Goal: Book appointment/travel/reservation

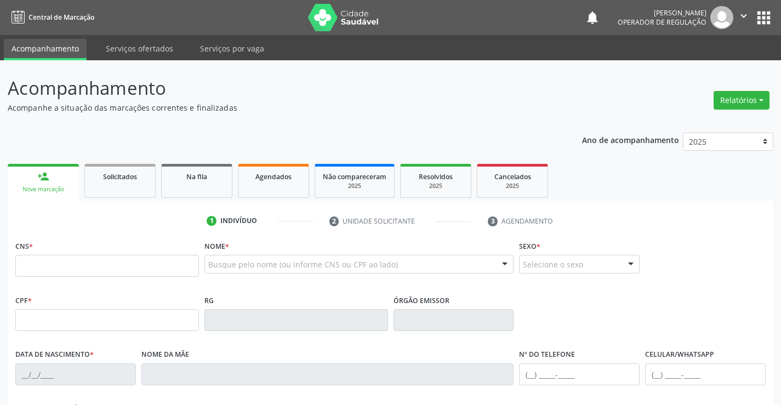
click at [43, 261] on input "text" at bounding box center [107, 266] width 184 height 22
click at [59, 265] on input "text" at bounding box center [107, 266] width 184 height 22
type input "704 5073 5352 7814"
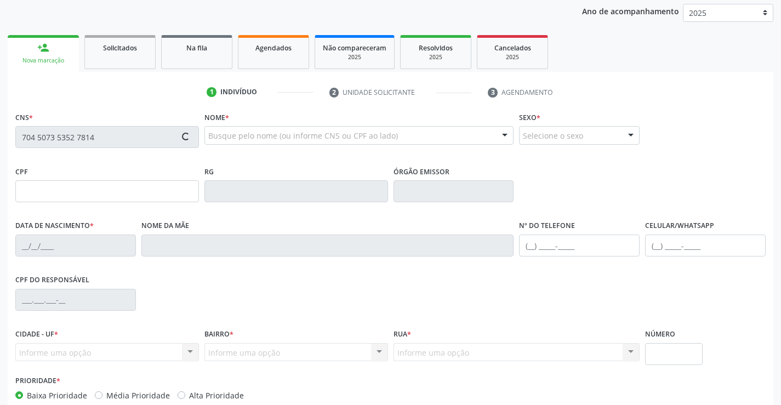
scroll to position [110, 0]
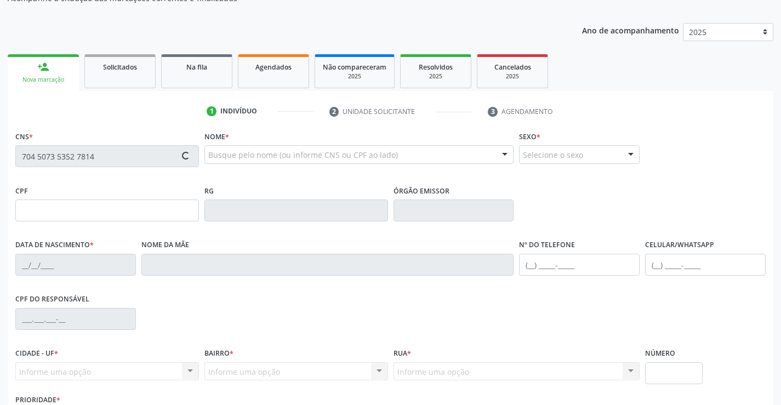
type input "[DATE]"
type input "[PERSON_NAME] de Jesus"
type input "[PHONE_NUMBER]"
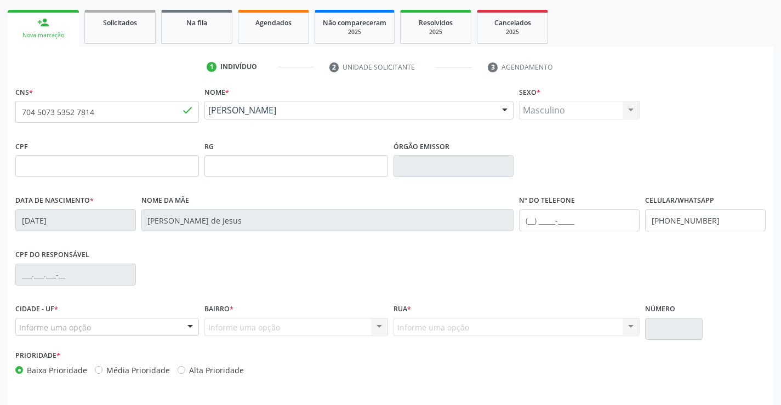
scroll to position [189, 0]
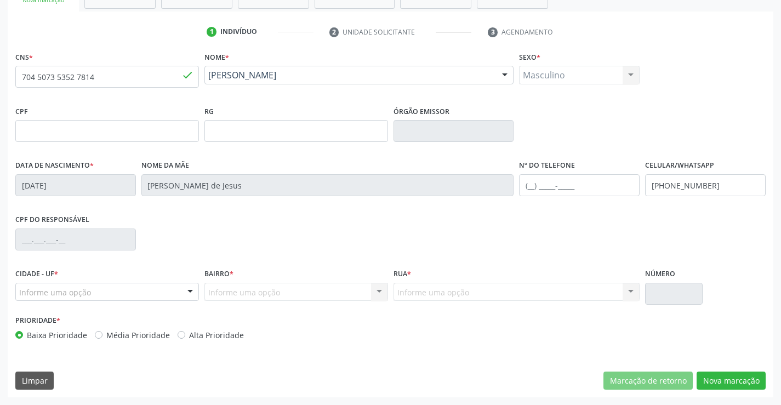
click at [98, 292] on div "Informe uma opção" at bounding box center [107, 292] width 184 height 19
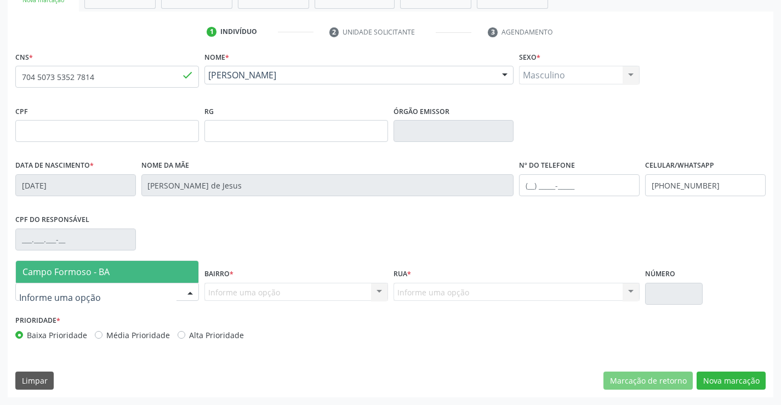
click at [111, 266] on span "Campo Formoso - BA" at bounding box center [107, 272] width 182 height 22
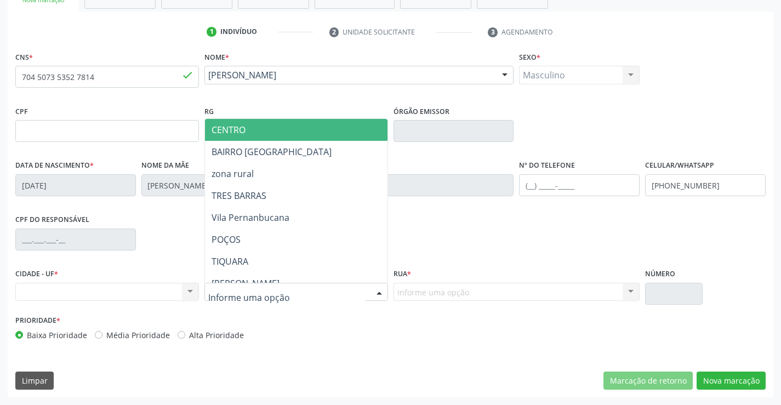
click at [276, 122] on span "CENTRO" at bounding box center [323, 130] width 237 height 22
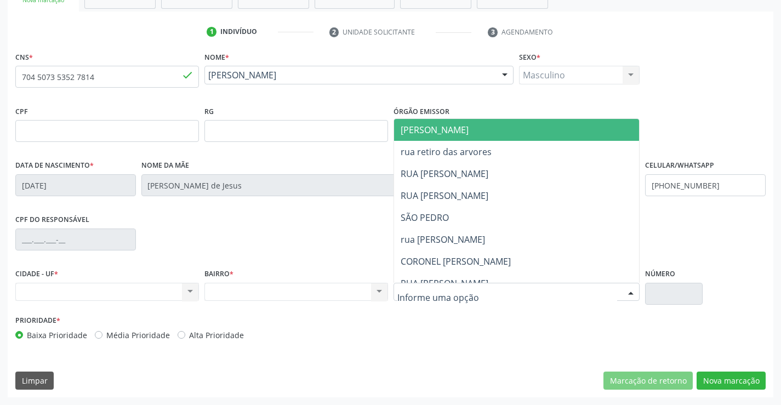
click at [482, 128] on span "[PERSON_NAME]" at bounding box center [526, 130] width 264 height 22
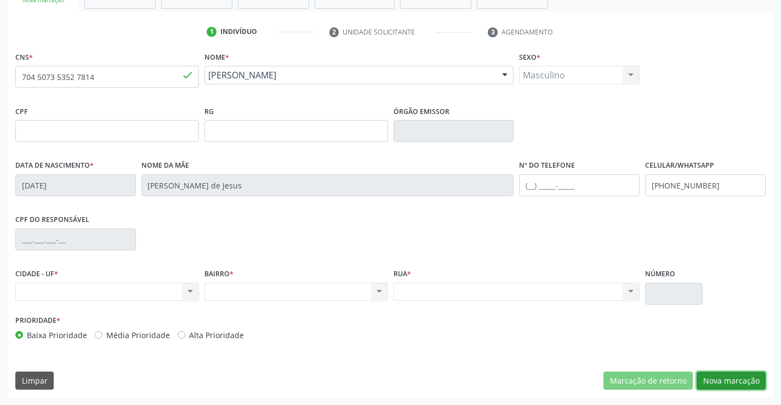
click at [731, 380] on button "Nova marcação" at bounding box center [730, 380] width 69 height 19
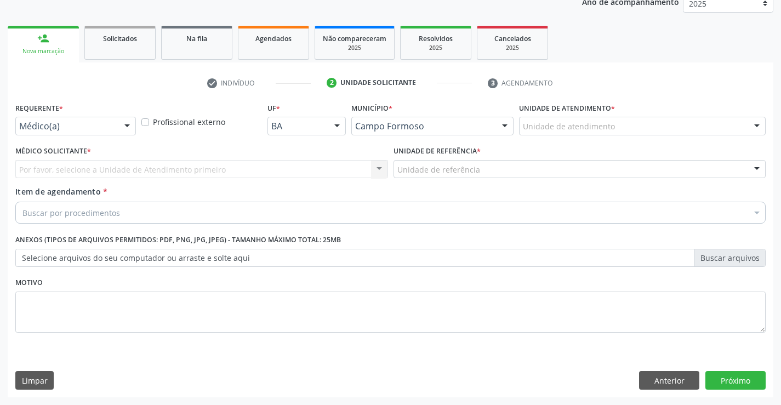
scroll to position [138, 0]
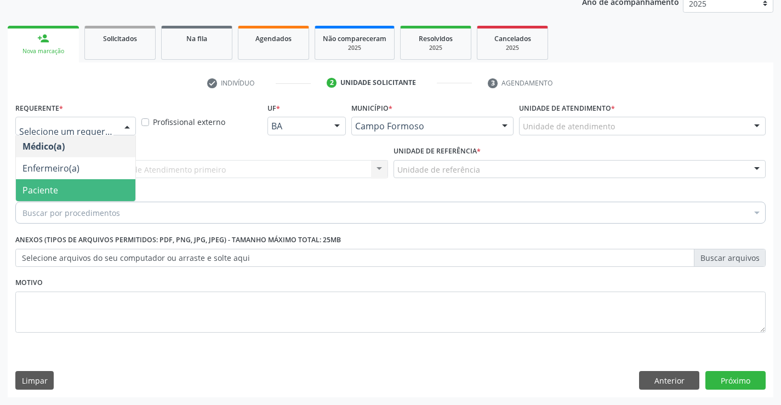
click at [60, 194] on span "Paciente" at bounding box center [75, 190] width 119 height 22
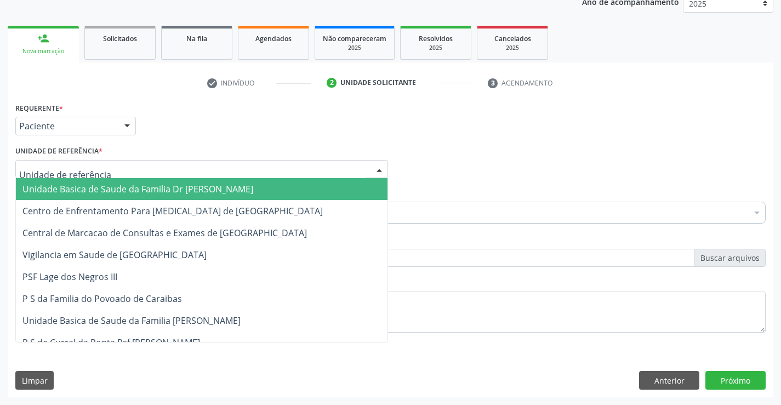
click at [109, 194] on span "Unidade Basica de Saude da Familia Dr [PERSON_NAME]" at bounding box center [137, 189] width 231 height 12
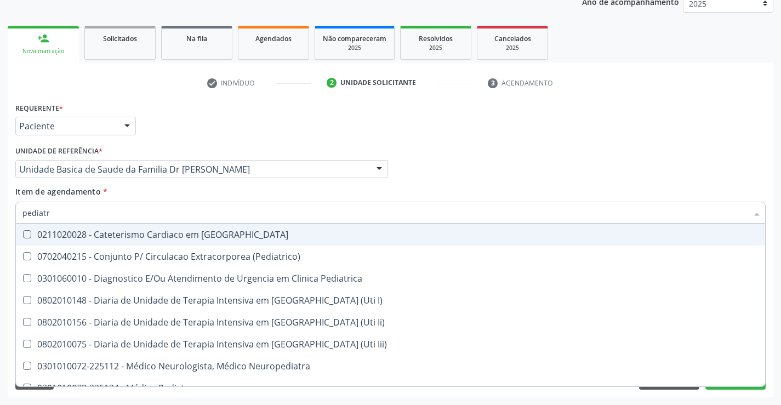
type input "pediatra"
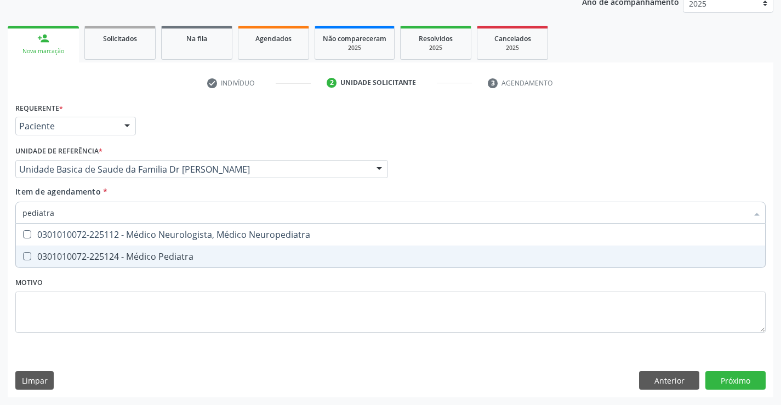
click at [125, 254] on div "0301010072-225124 - Médico Pediatra" at bounding box center [390, 256] width 736 height 9
checkbox Pediatra "true"
click at [720, 376] on div "Requerente * Paciente Médico(a) Enfermeiro(a) Paciente Nenhum resultado encontr…" at bounding box center [390, 248] width 765 height 297
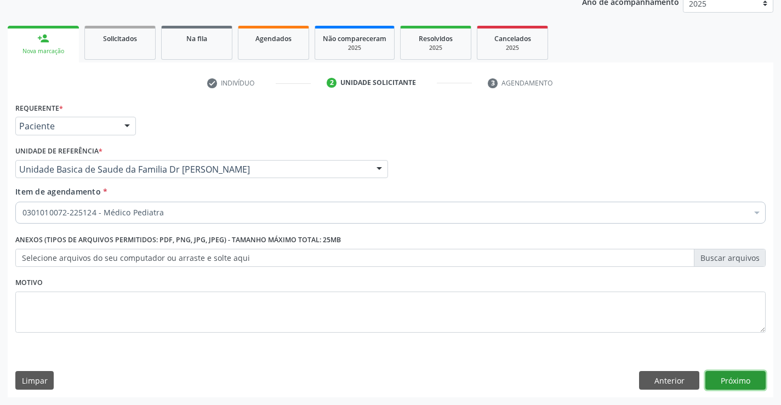
click at [738, 379] on button "Próximo" at bounding box center [735, 380] width 60 height 19
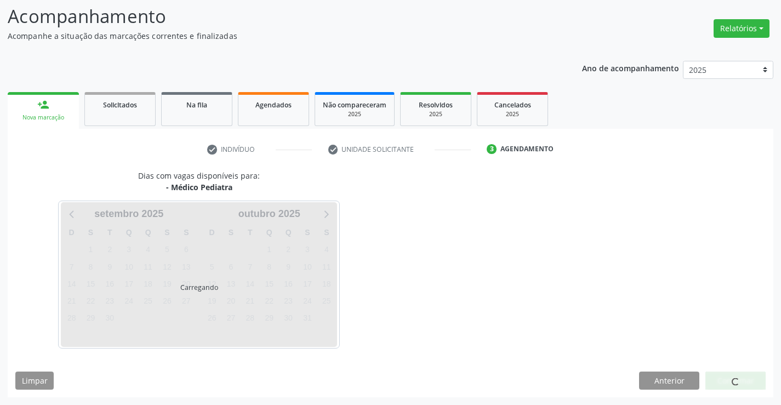
scroll to position [72, 0]
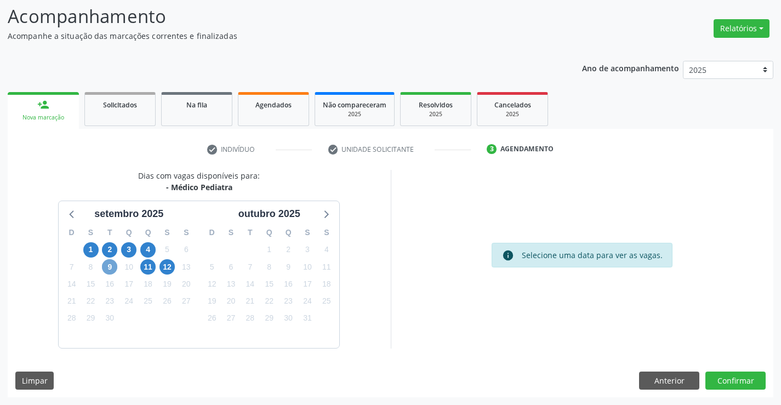
click at [108, 268] on span "9" at bounding box center [109, 266] width 15 height 15
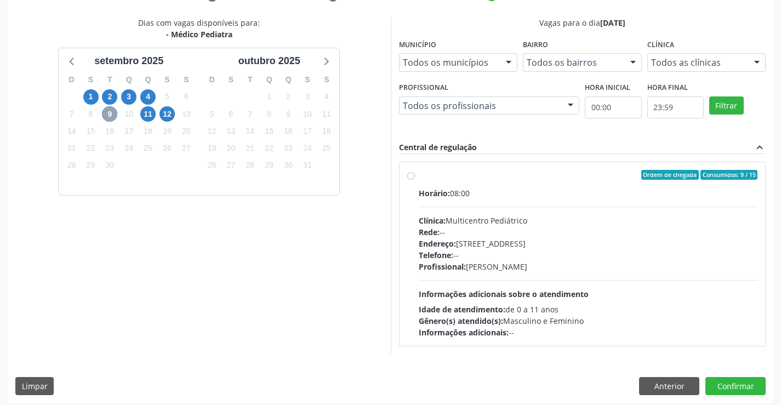
scroll to position [230, 0]
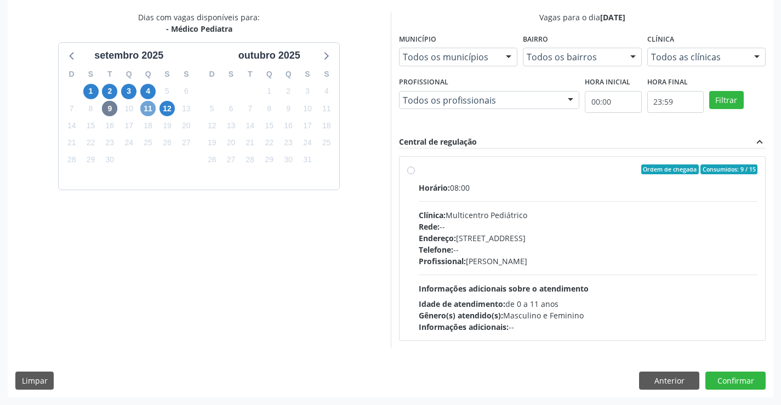
click at [150, 110] on span "11" at bounding box center [147, 108] width 15 height 15
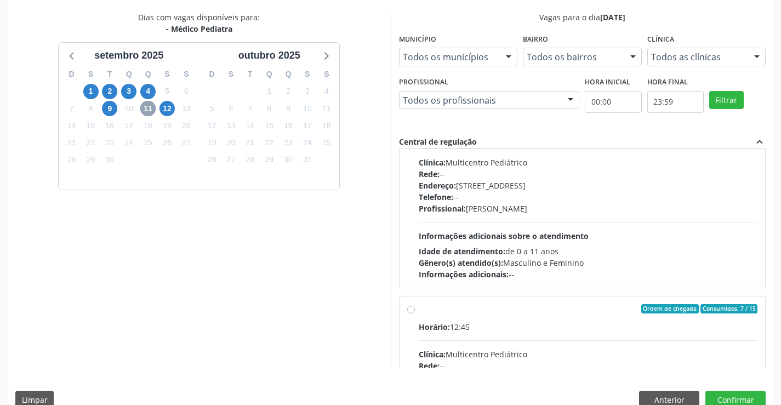
scroll to position [164, 0]
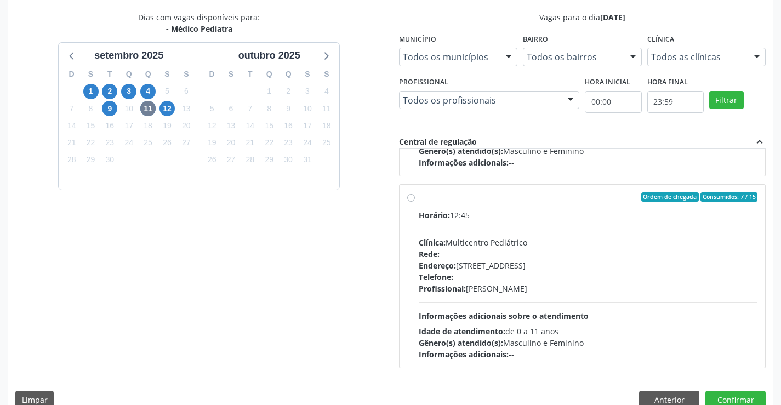
click at [509, 203] on label "Ordem de chegada Consumidos: 7 / 15 Horário: 12:45 Clínica: Multicentro Pediátr…" at bounding box center [588, 276] width 339 height 168
click at [415, 202] on input "Ordem de chegada Consumidos: 7 / 15 Horário: 12:45 Clínica: Multicentro Pediátr…" at bounding box center [411, 197] width 8 height 10
radio input "true"
click at [730, 397] on button "Confirmar" at bounding box center [735, 400] width 60 height 19
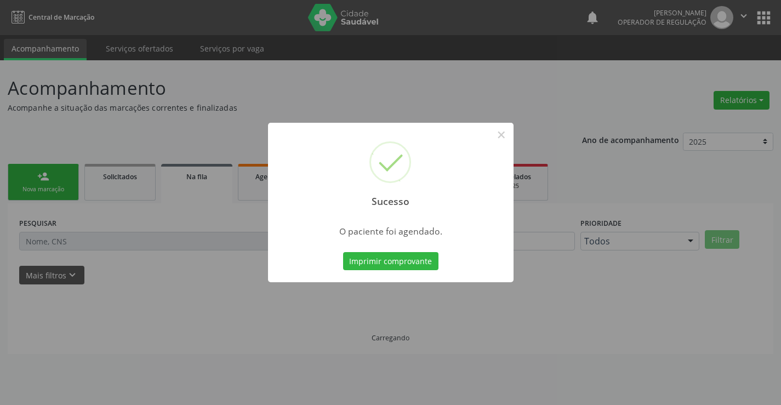
scroll to position [0, 0]
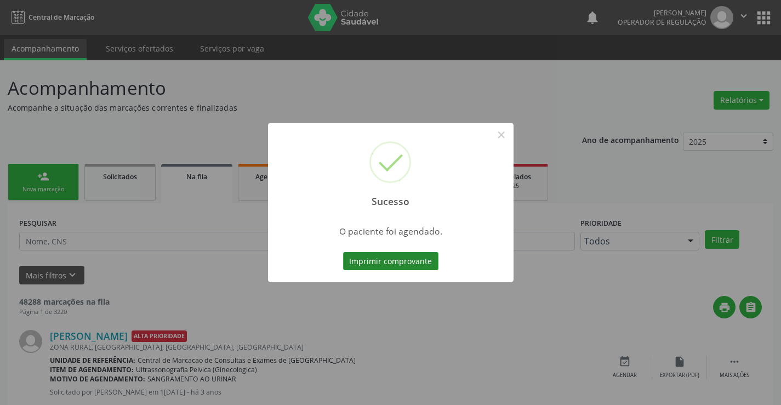
click at [369, 257] on button "Imprimir comprovante" at bounding box center [390, 261] width 95 height 19
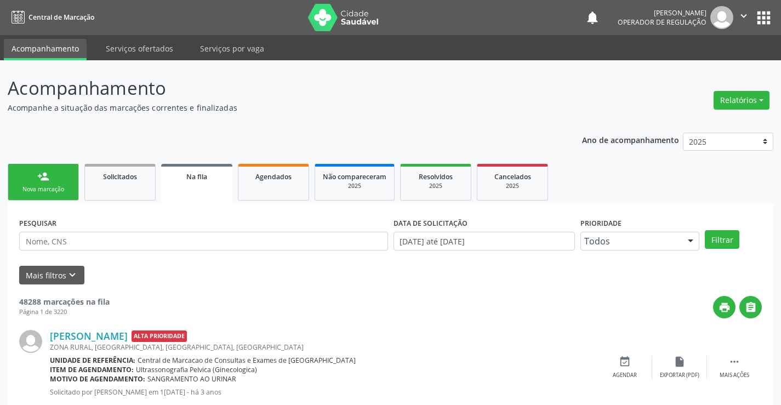
click at [55, 180] on link "person_add Nova marcação" at bounding box center [43, 182] width 71 height 37
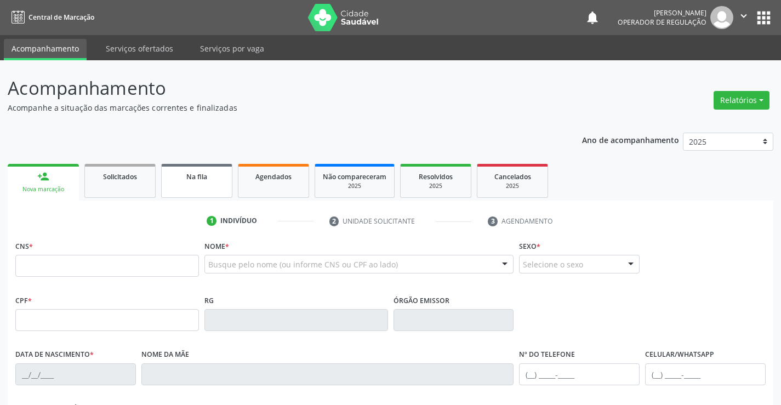
click at [185, 172] on div "Na fila" at bounding box center [196, 176] width 55 height 12
select select "8"
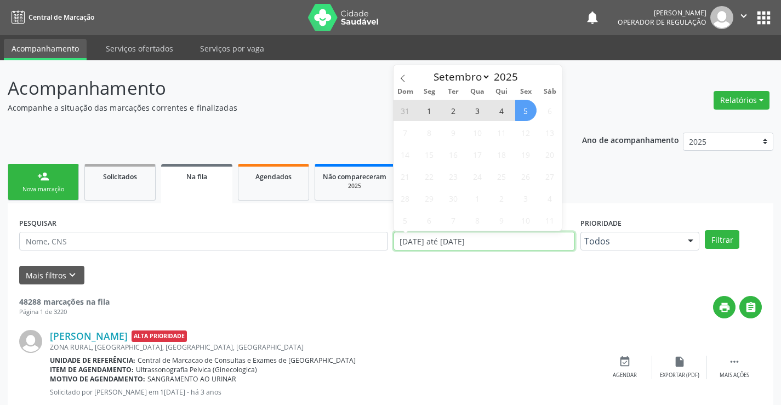
drag, startPoint x: 509, startPoint y: 238, endPoint x: 377, endPoint y: 255, distance: 133.1
click at [377, 255] on div "PESQUISAR DATA DE SOLICITAÇÃO [DATE] até [DATE] Prioridade Todos Todos Baixa Pr…" at bounding box center [390, 236] width 748 height 43
type input "2023"
select select "0"
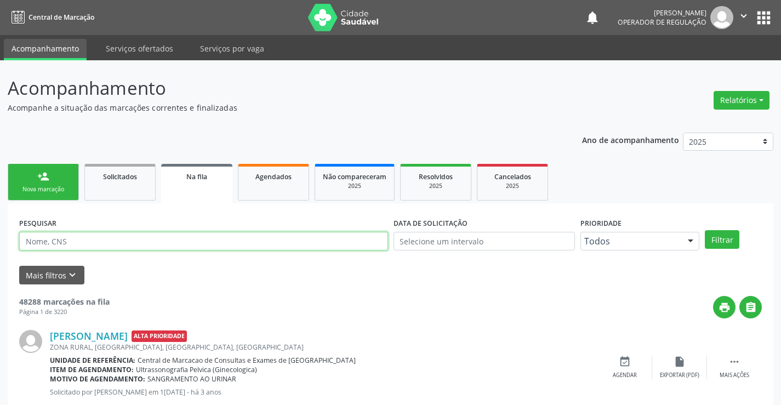
click at [127, 240] on input "text" at bounding box center [203, 241] width 369 height 19
type input "708507346660272"
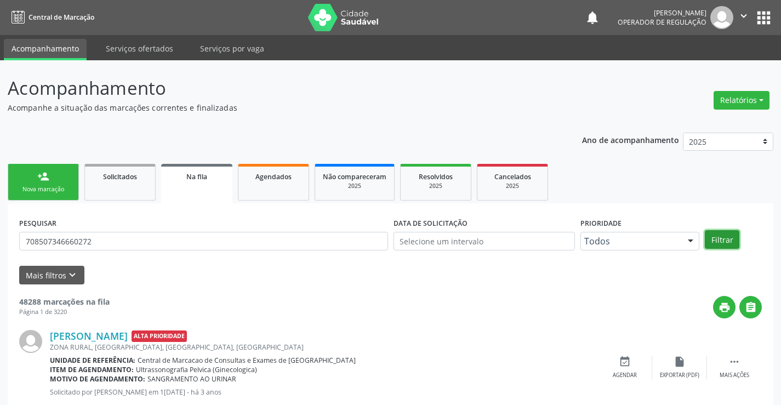
click at [720, 233] on button "Filtrar" at bounding box center [722, 239] width 35 height 19
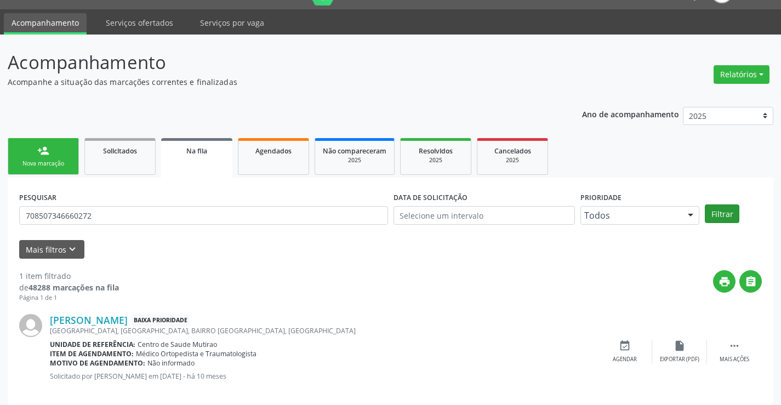
scroll to position [40, 0]
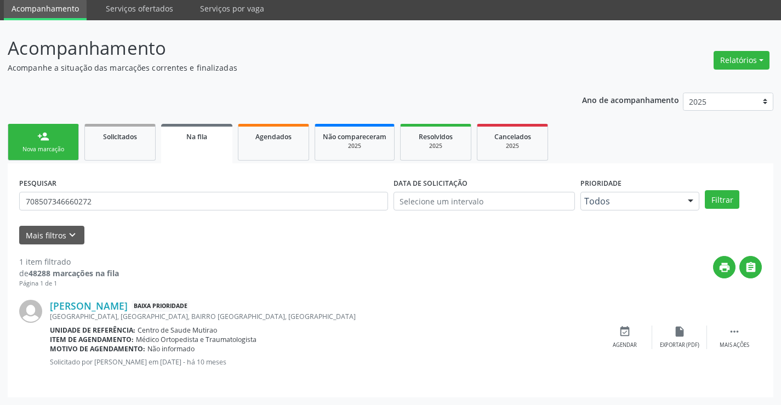
click at [58, 146] on div "Nova marcação" at bounding box center [43, 149] width 55 height 8
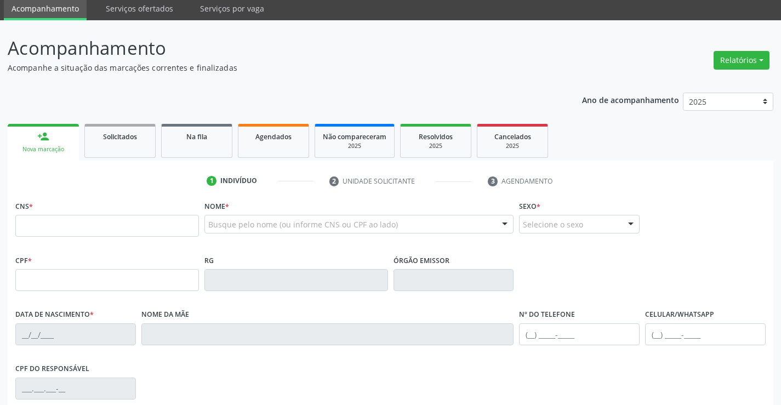
scroll to position [0, 0]
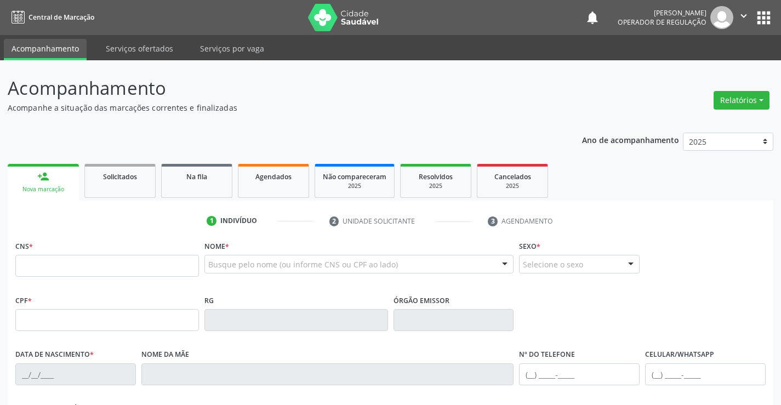
click at [743, 12] on icon "" at bounding box center [743, 16] width 12 height 12
click at [714, 66] on link "Sair" at bounding box center [716, 66] width 76 height 15
